Goal: Task Accomplishment & Management: Complete application form

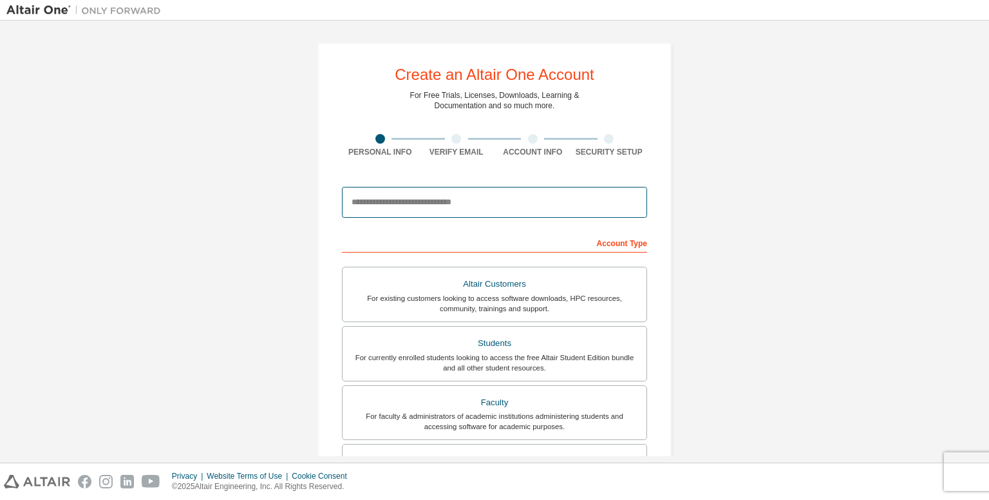
click at [412, 207] on input "email" at bounding box center [494, 202] width 305 height 31
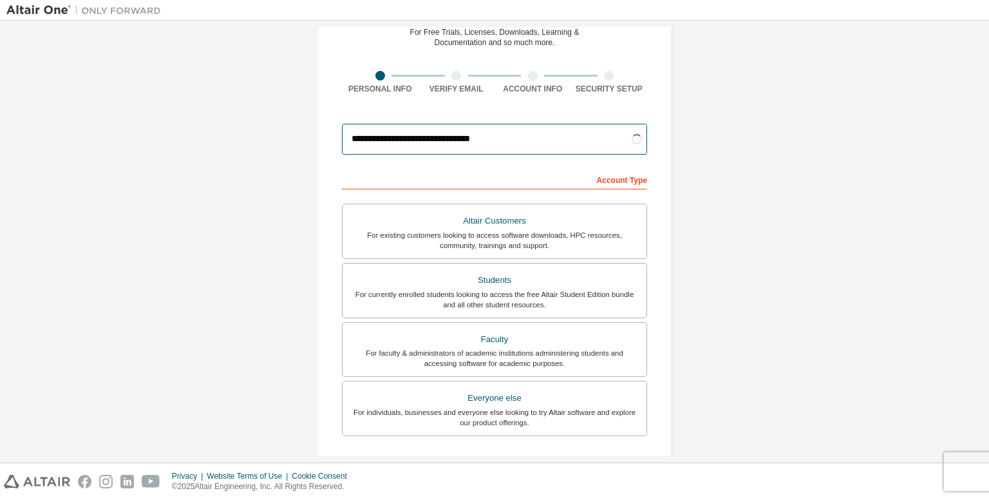
scroll to position [64, 0]
type input "**********"
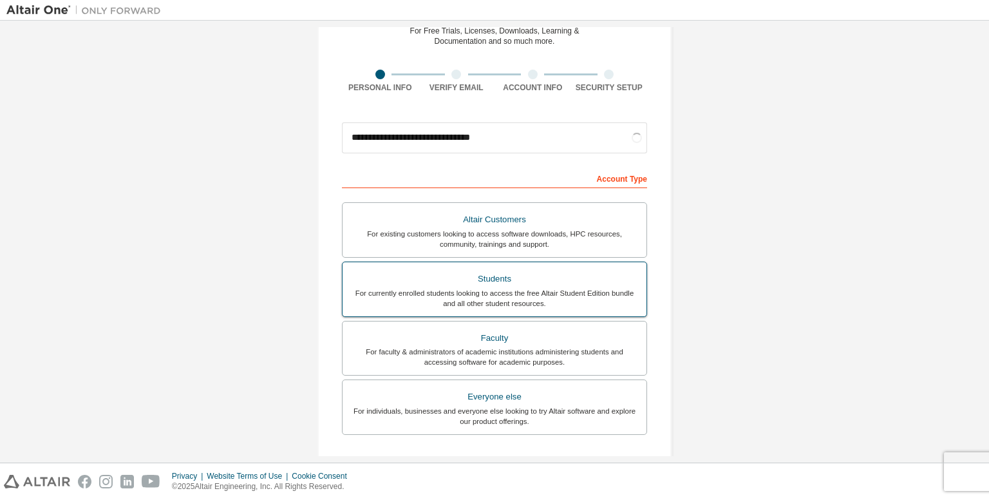
click at [495, 273] on div "Students" at bounding box center [494, 279] width 288 height 18
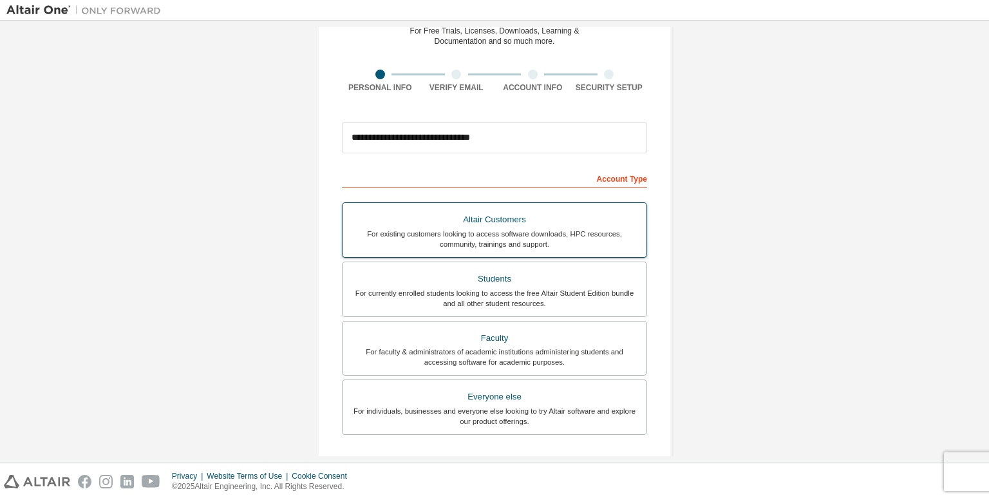
scroll to position [250, 0]
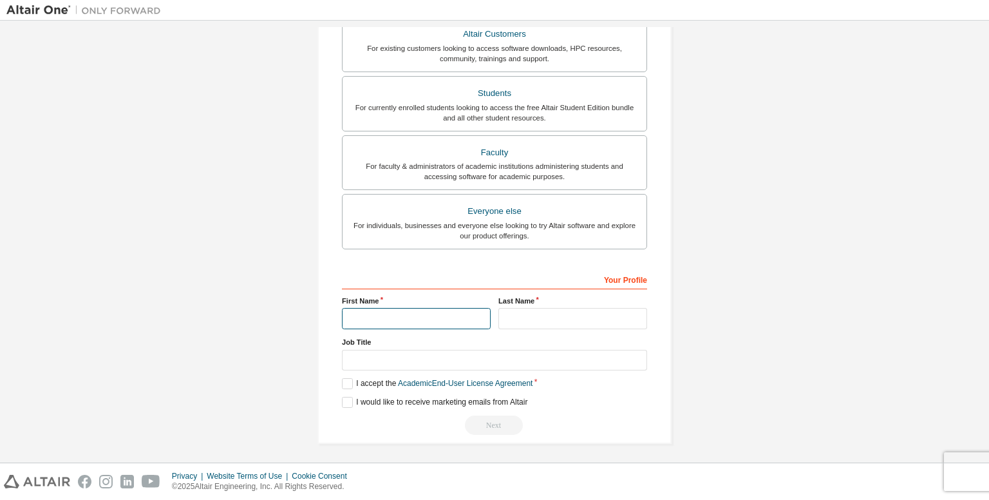
click at [417, 318] on input "text" at bounding box center [416, 318] width 149 height 21
click at [407, 320] on input "text" at bounding box center [416, 318] width 149 height 21
type input "**********"
click at [520, 323] on input "text" at bounding box center [572, 318] width 149 height 21
type input "*"
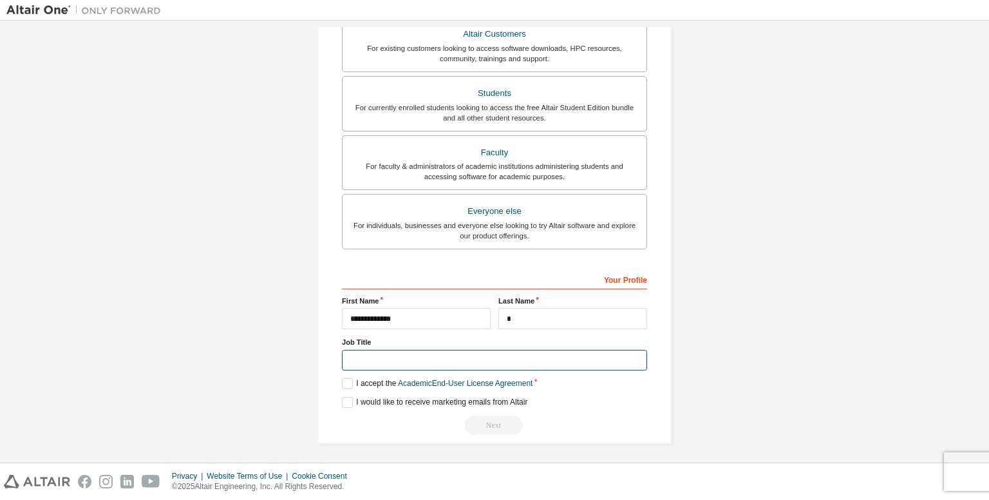
click at [462, 354] on input "text" at bounding box center [494, 360] width 305 height 21
click at [345, 382] on label "I accept the Academic End-User License Agreement" at bounding box center [437, 383] width 191 height 11
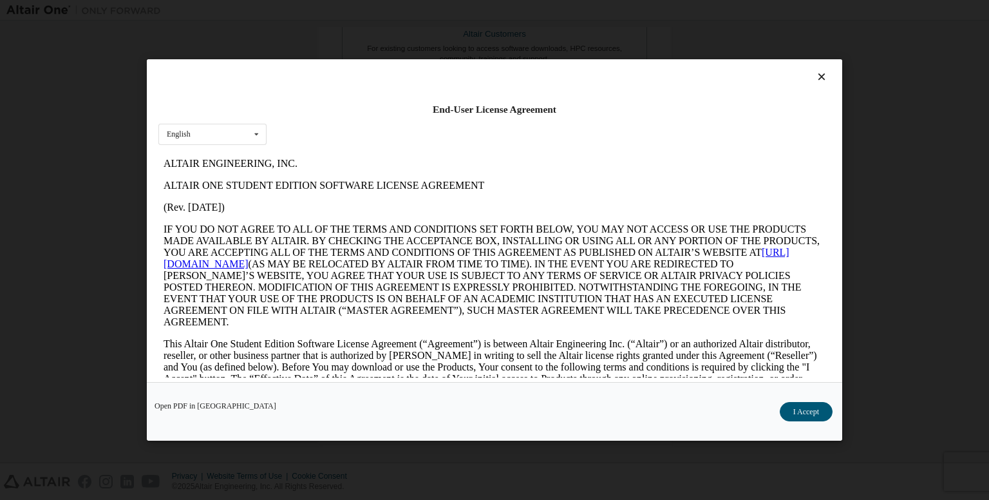
scroll to position [0, 0]
click at [798, 408] on button "I Accept" at bounding box center [806, 411] width 53 height 19
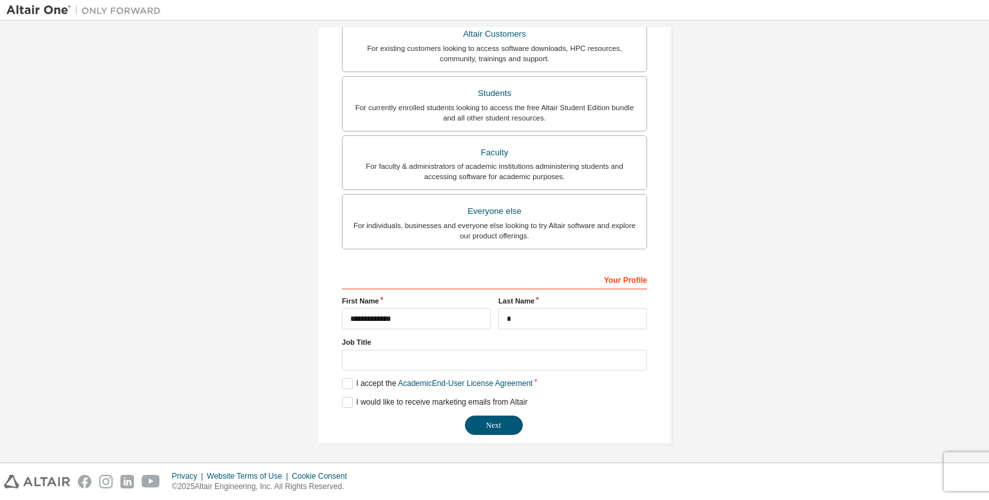
click at [348, 393] on div "**********" at bounding box center [494, 352] width 305 height 167
click at [342, 401] on label "I would like to receive marketing emails from Altair" at bounding box center [434, 402] width 185 height 11
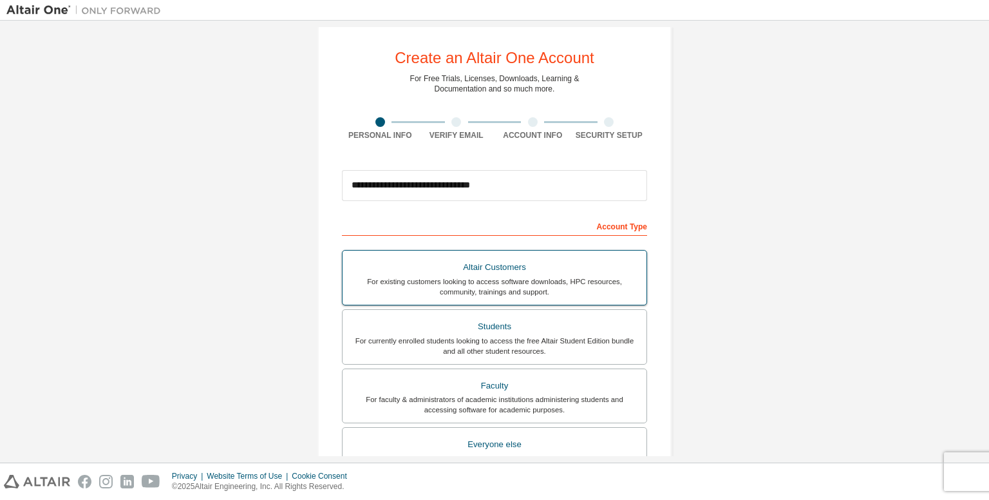
scroll to position [250, 0]
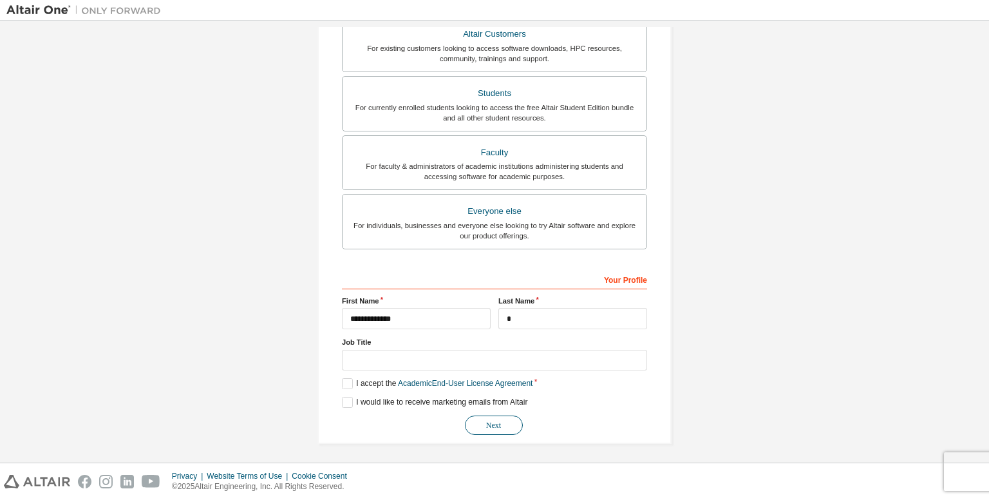
click at [502, 423] on button "Next" at bounding box center [494, 424] width 58 height 19
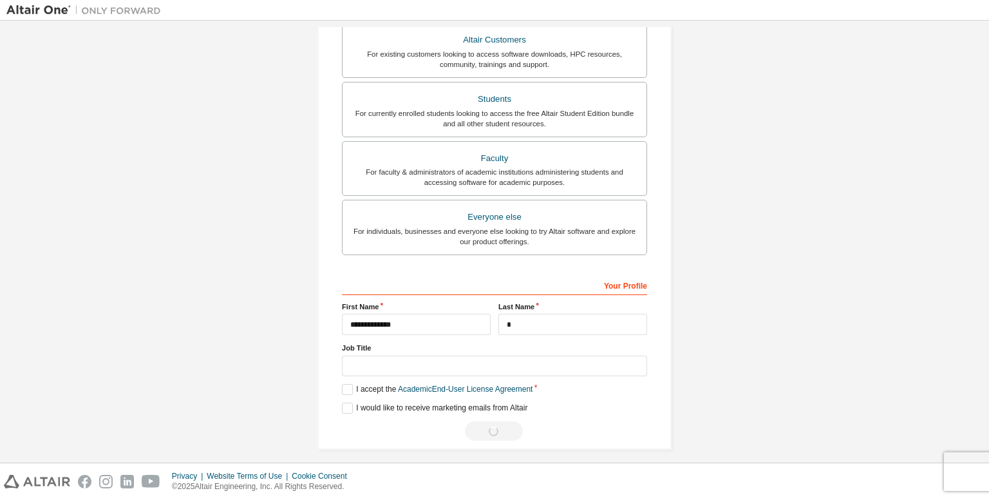
scroll to position [0, 0]
